Goal: Information Seeking & Learning: Learn about a topic

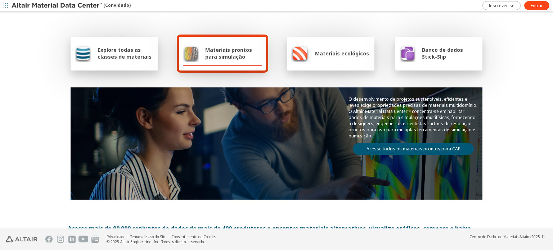
click at [230, 64] on div "Materiais prontos para simulação" at bounding box center [223, 54] width 88 height 34
click at [532, 9] on link "Entrar" at bounding box center [537, 5] width 25 height 9
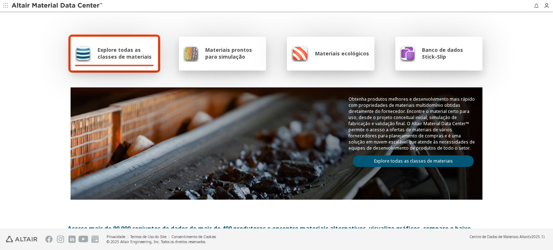
click at [218, 52] on font "Materiais prontos para simulação" at bounding box center [228, 53] width 47 height 14
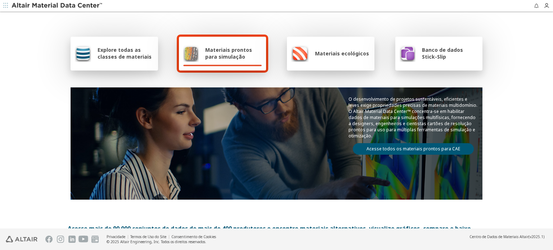
click at [445, 57] on span "Banco de dados Stick-Slip" at bounding box center [450, 53] width 56 height 14
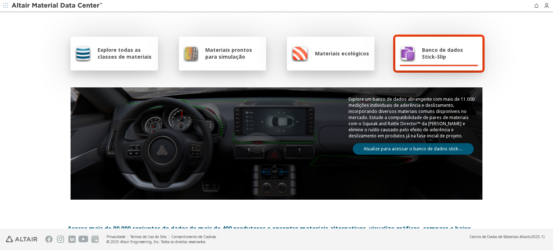
click at [6, 3] on icon "button" at bounding box center [6, 5] width 4 height 4
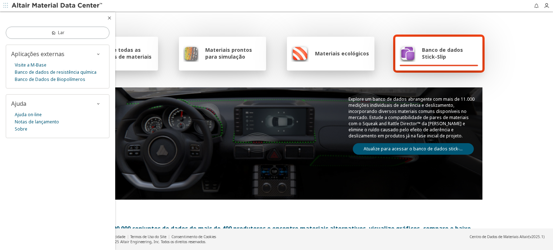
click at [468, 30] on div "Explore todas as classes de materiais Materiais prontos para simulação Materiai…" at bounding box center [277, 117] width 418 height 209
click at [127, 62] on div "Explore todas as classes de materiais" at bounding box center [115, 54] width 88 height 34
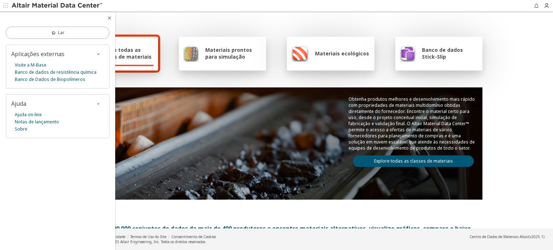
click at [109, 17] on icon "button" at bounding box center [110, 18] width 6 height 6
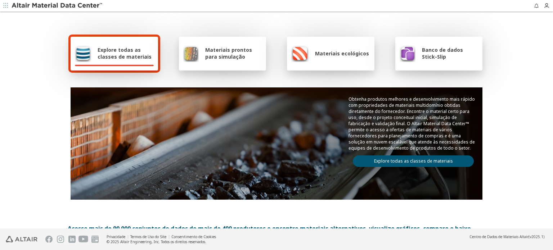
click at [112, 59] on font "Explore todas as classes de materiais" at bounding box center [125, 53] width 54 height 14
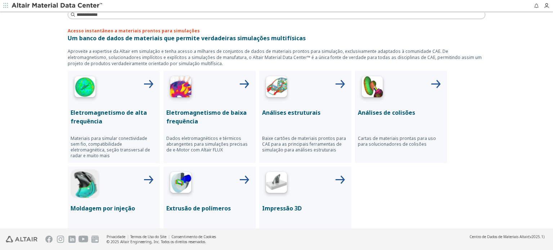
scroll to position [243, 0]
click at [308, 87] on div at bounding box center [305, 87] width 86 height 29
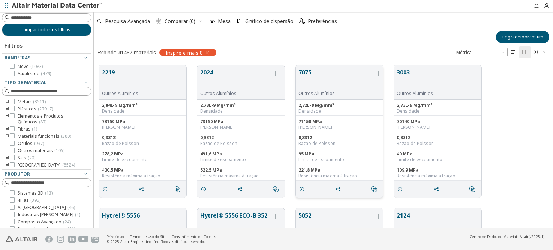
scroll to position [6, 6]
click at [38, 20] on input at bounding box center [47, 18] width 88 height 8
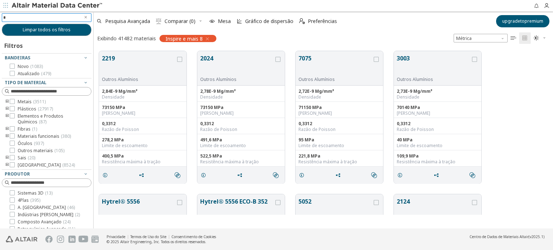
scroll to position [178, 454]
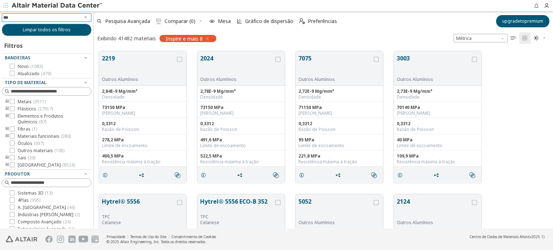
type input "****"
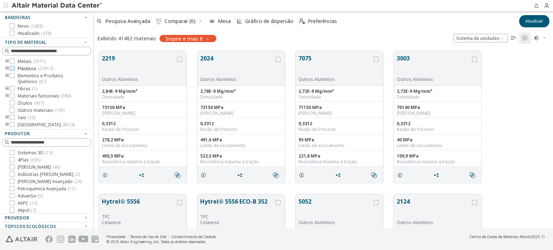
scroll to position [43, 0]
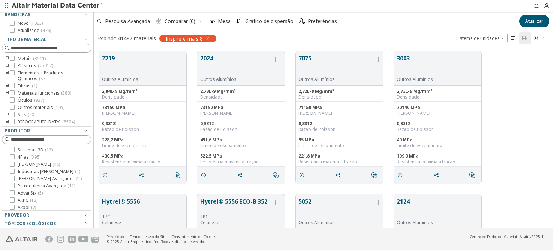
click at [206, 37] on icon "button" at bounding box center [208, 39] width 6 height 6
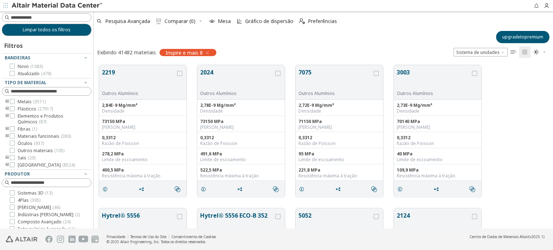
scroll to position [6, 6]
click at [12, 103] on icon at bounding box center [12, 101] width 5 height 5
